Goal: Transaction & Acquisition: Purchase product/service

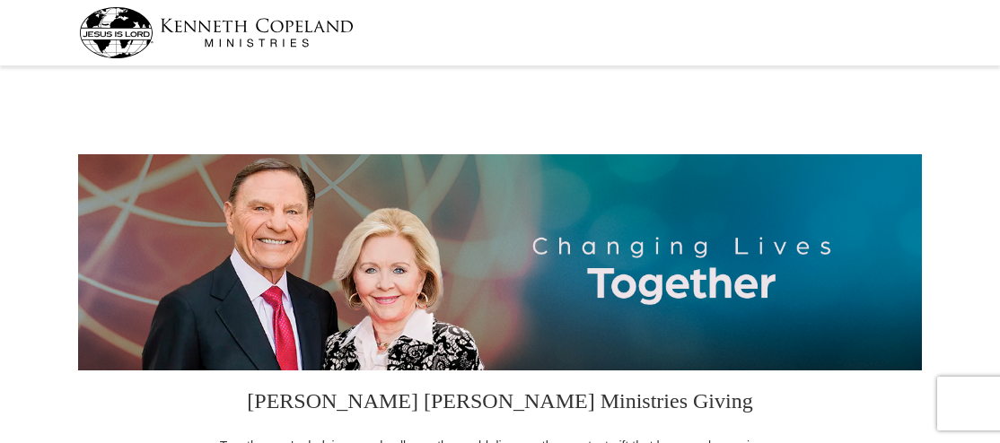
select select "PA"
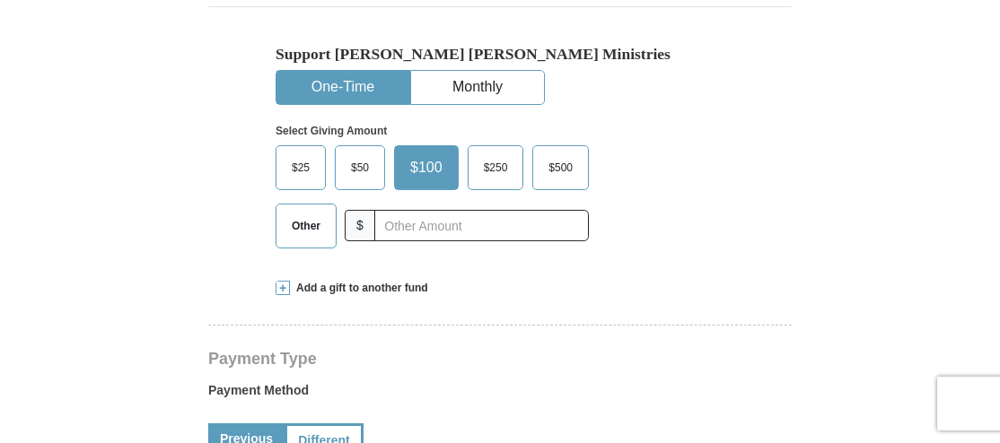
scroll to position [513, 0]
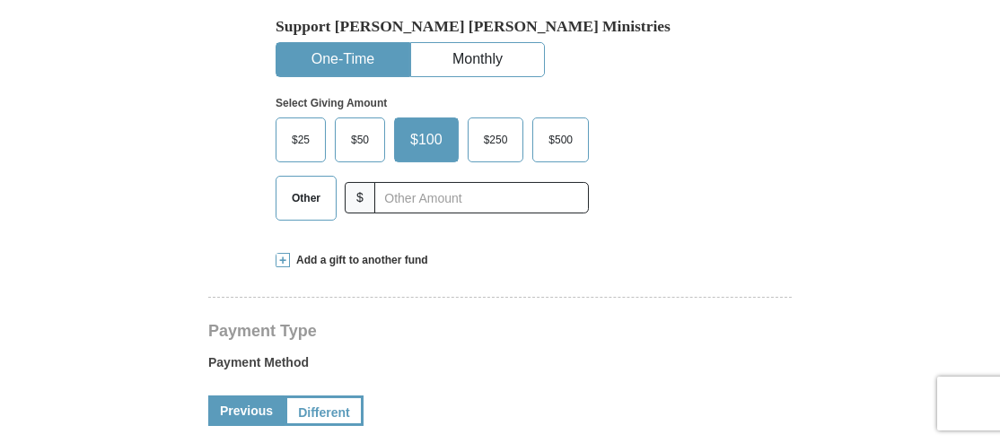
click at [302, 132] on span "$25" at bounding box center [301, 140] width 36 height 27
click at [0, 0] on input "$25" at bounding box center [0, 0] width 0 height 0
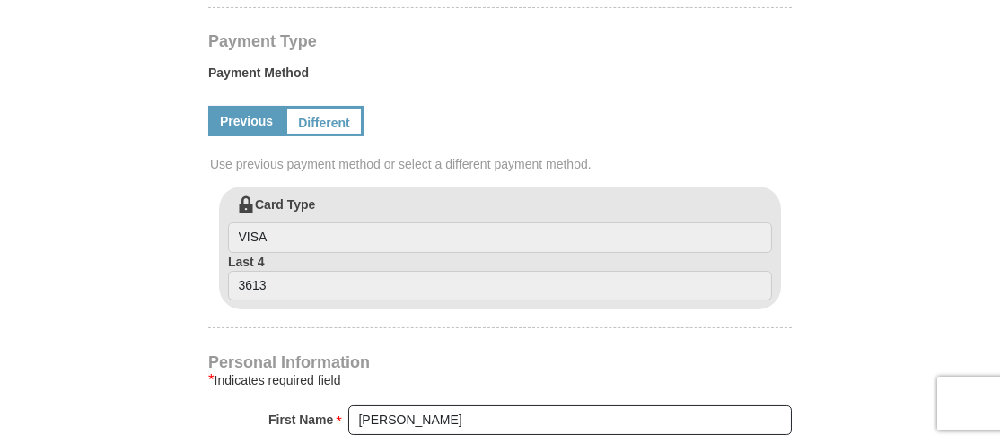
scroll to position [762, 0]
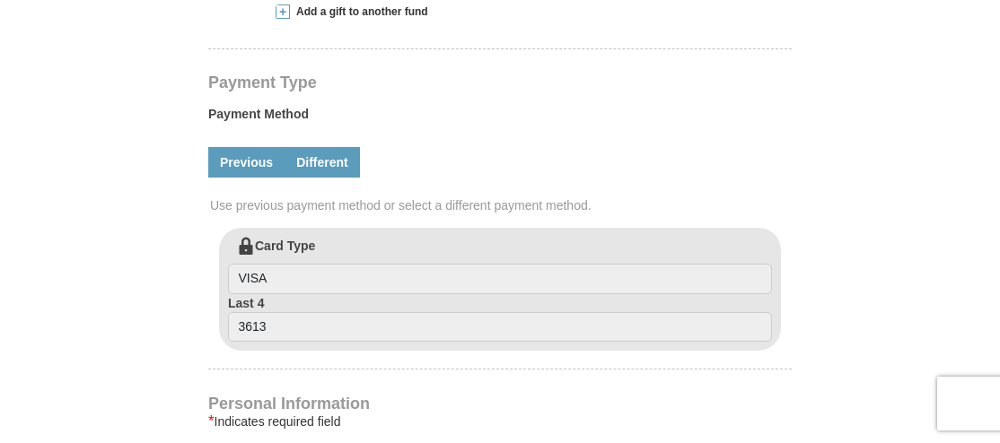
click at [329, 155] on link "Different" at bounding box center [322, 162] width 75 height 31
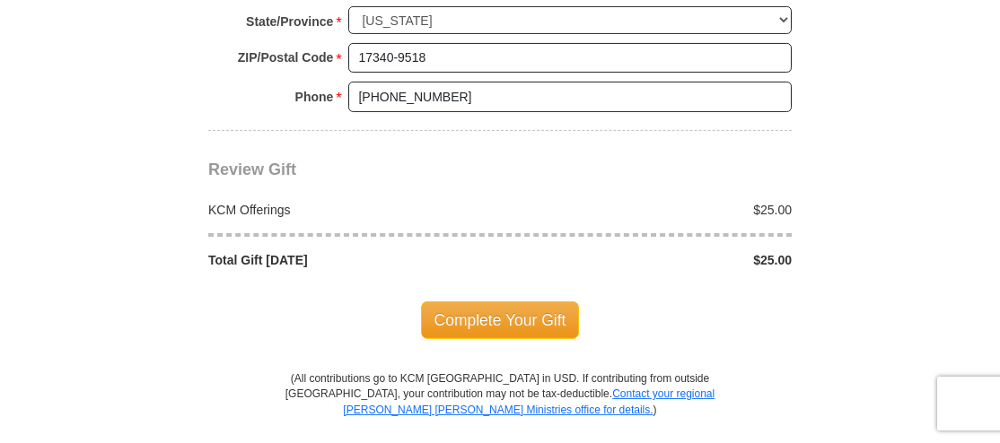
scroll to position [1740, 0]
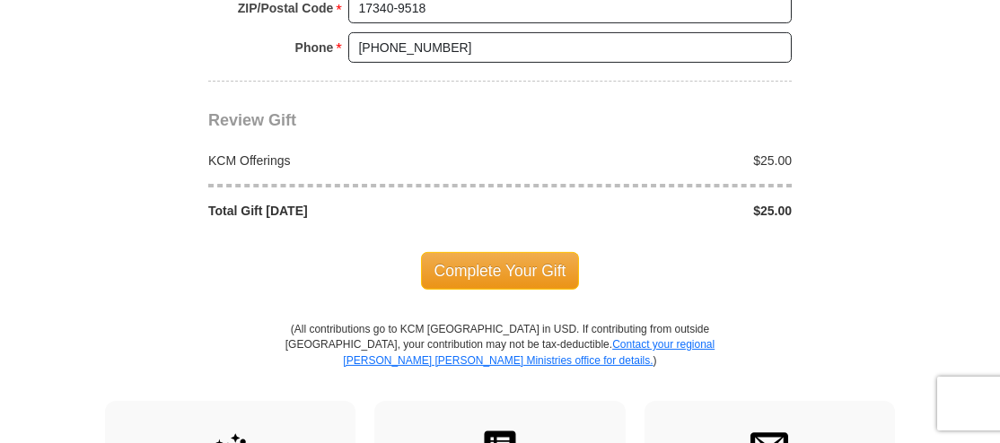
click at [513, 266] on span "Complete Your Gift" at bounding box center [500, 271] width 159 height 38
